Goal: Task Accomplishment & Management: Manage account settings

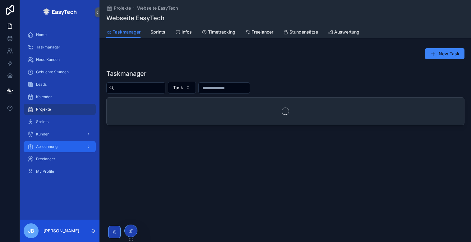
click at [62, 143] on div "Abrechnung" at bounding box center [59, 147] width 65 height 10
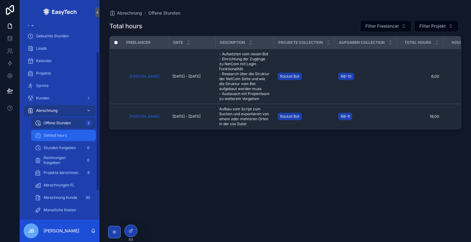
scroll to position [39, 0]
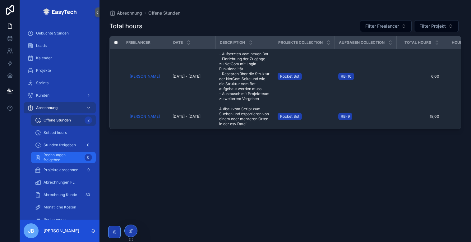
click at [64, 158] on span "Rechnungen freigeben" at bounding box center [63, 158] width 39 height 10
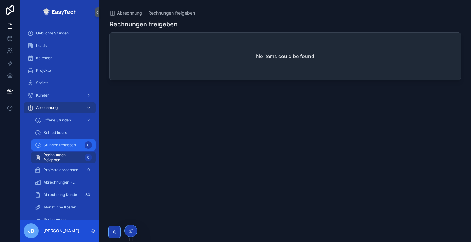
click at [71, 145] on span "Stunden freigeben" at bounding box center [60, 145] width 32 height 5
